Goal: Task Accomplishment & Management: Use online tool/utility

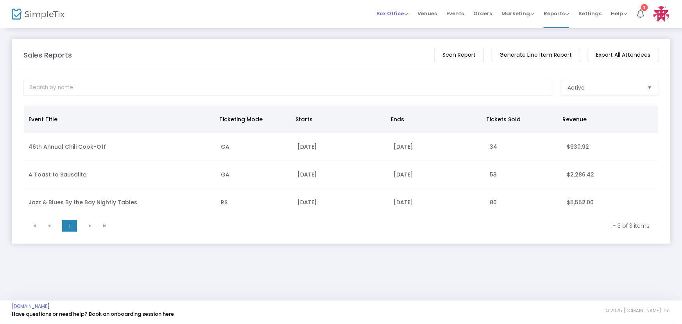
click at [406, 15] on span "Box Office" at bounding box center [392, 13] width 32 height 7
click at [408, 37] on li "Bookings" at bounding box center [404, 41] width 56 height 15
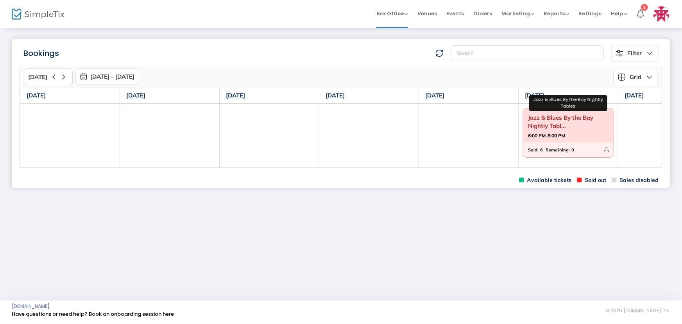
click at [573, 127] on span "Jazz & Blues By the Bay Nightly Tabl..." at bounding box center [568, 121] width 81 height 20
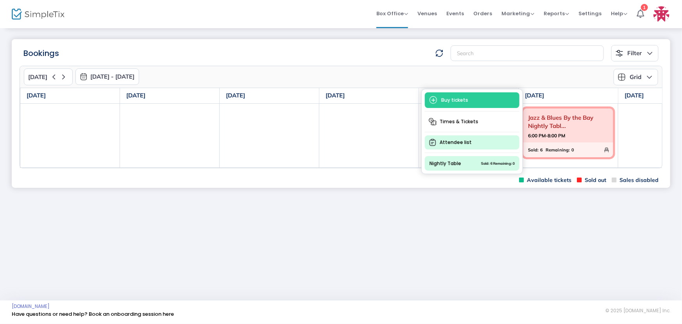
click at [457, 145] on span "Attendee list" at bounding box center [472, 142] width 95 height 14
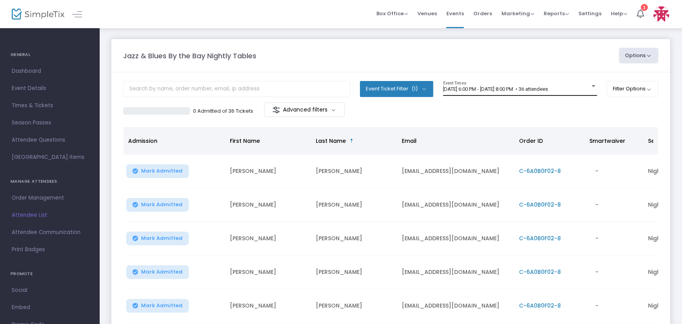
click at [522, 90] on span "[DATE] 6:00 PM - [DATE] 8:00 PM • 36 attendees" at bounding box center [495, 89] width 105 height 6
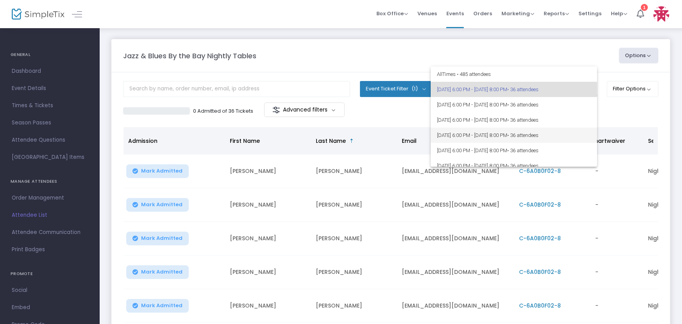
scroll to position [106, 0]
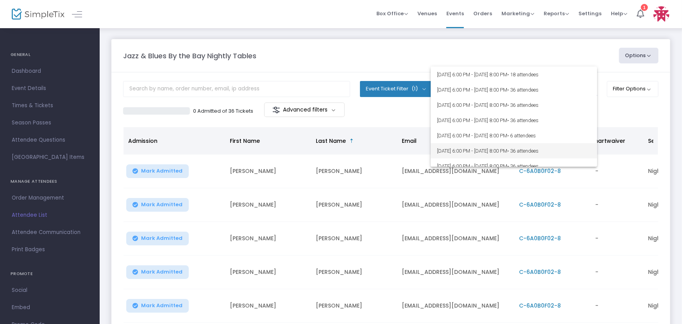
click at [508, 149] on span "[DATE] 6:00 PM - [DATE] 8:00 PM • 36 attendees" at bounding box center [514, 150] width 154 height 15
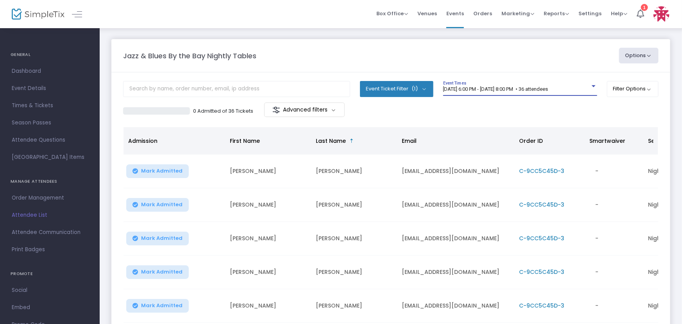
click at [630, 52] on button "Options" at bounding box center [639, 56] width 40 height 16
click at [619, 79] on li "Export List" at bounding box center [613, 79] width 72 height 15
radio input "false"
radio input "true"
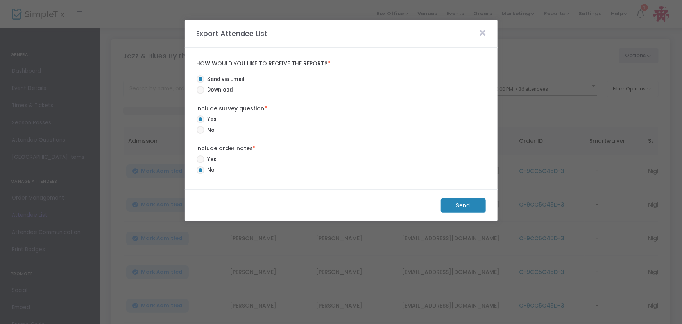
click at [231, 91] on span "Download" at bounding box center [218, 90] width 29 height 8
click at [200, 94] on input "Download" at bounding box center [200, 94] width 0 height 0
radio input "true"
click at [235, 81] on span "Send via Email" at bounding box center [224, 79] width 41 height 8
click at [200, 83] on input "Send via Email" at bounding box center [200, 83] width 0 height 0
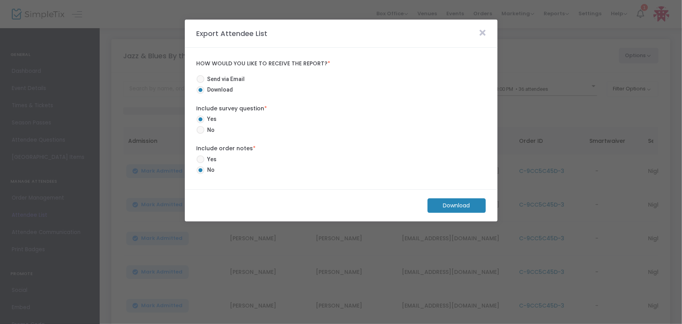
radio input "true"
click at [472, 203] on m-button "Send" at bounding box center [463, 205] width 45 height 14
